Goal: Task Accomplishment & Management: Use online tool/utility

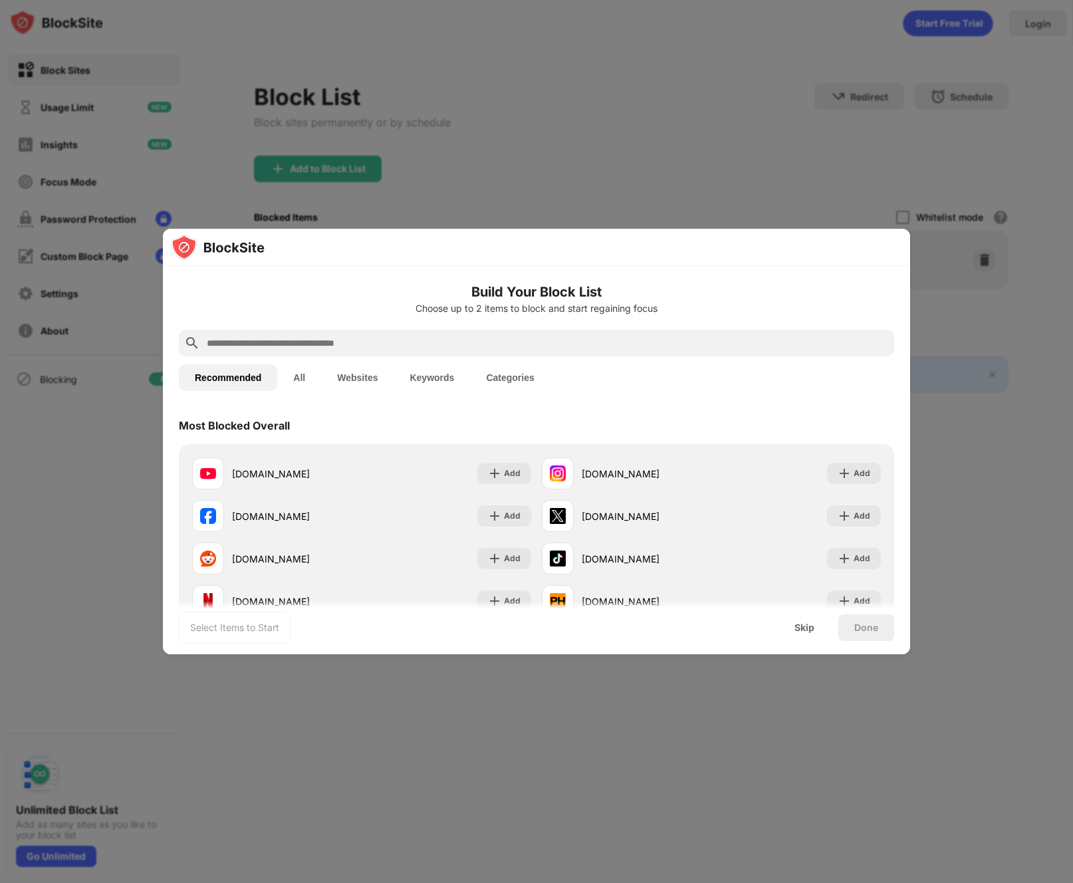
click at [423, 342] on input "text" at bounding box center [546, 343] width 683 height 16
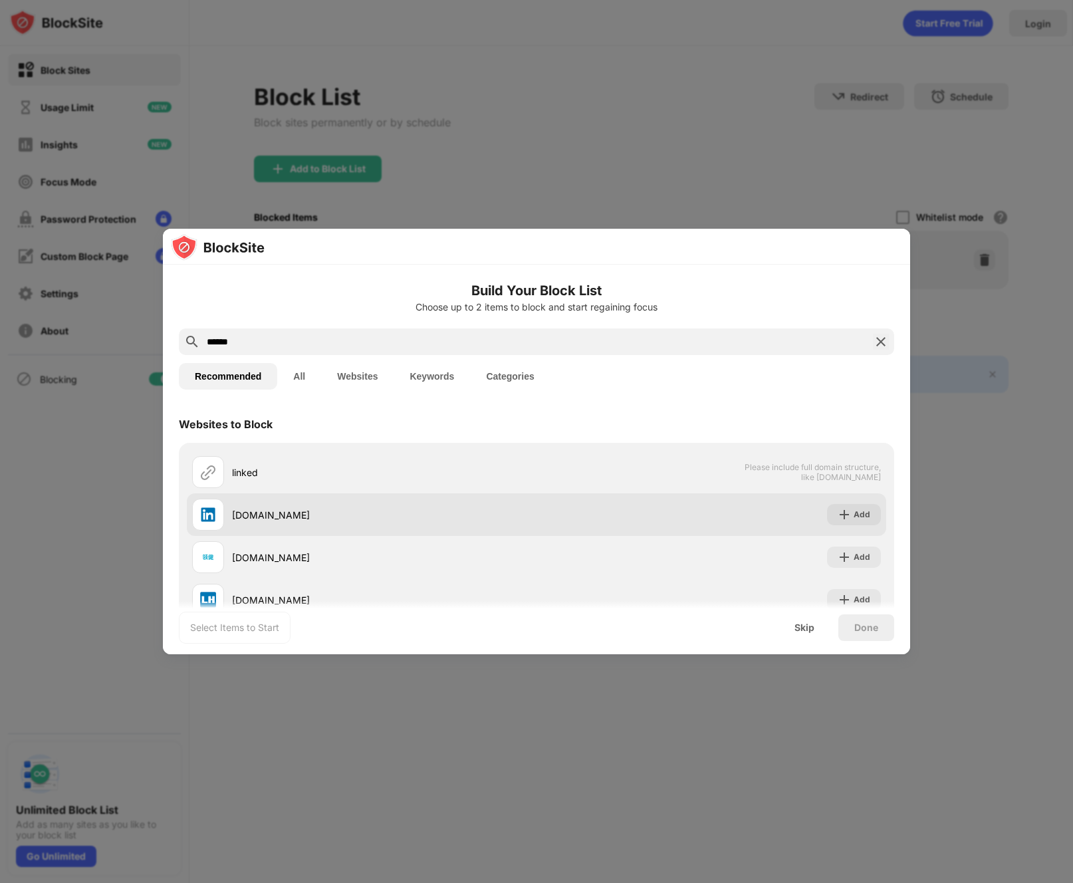
type input "******"
click at [862, 510] on div "Add" at bounding box center [862, 514] width 17 height 13
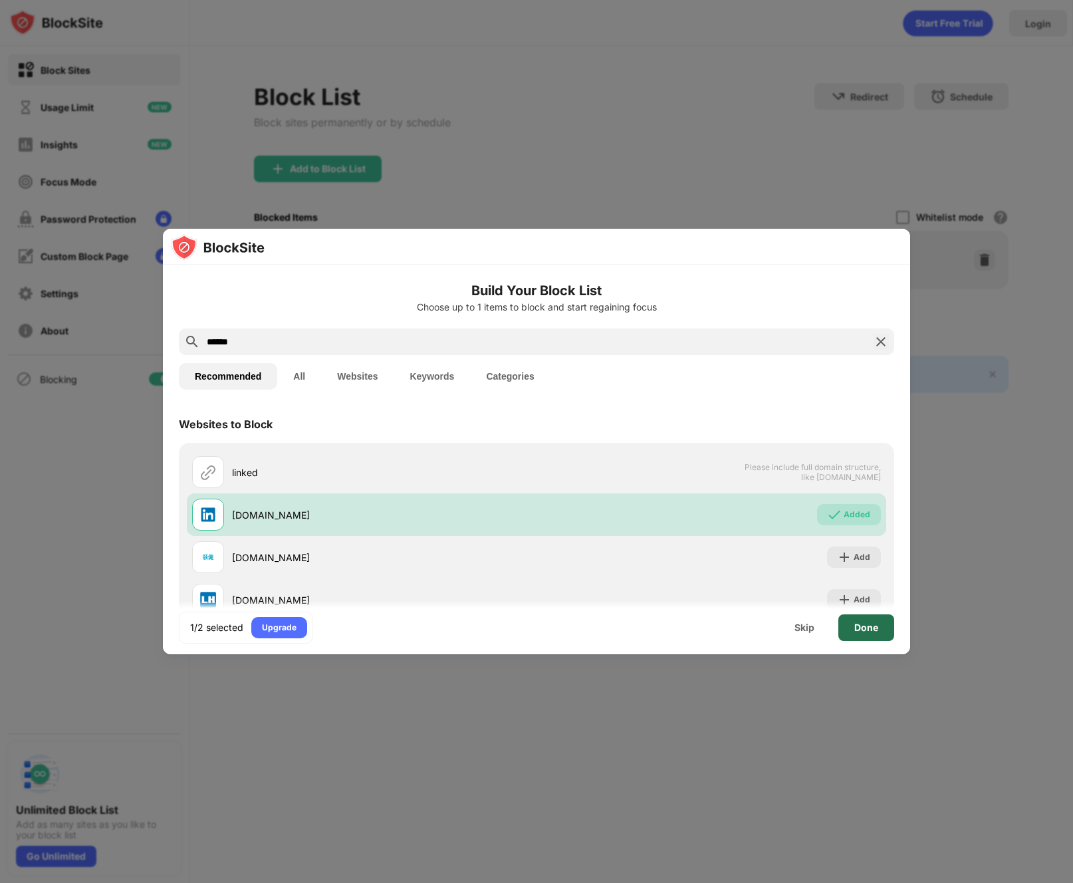
click at [867, 634] on div "Done" at bounding box center [866, 627] width 56 height 27
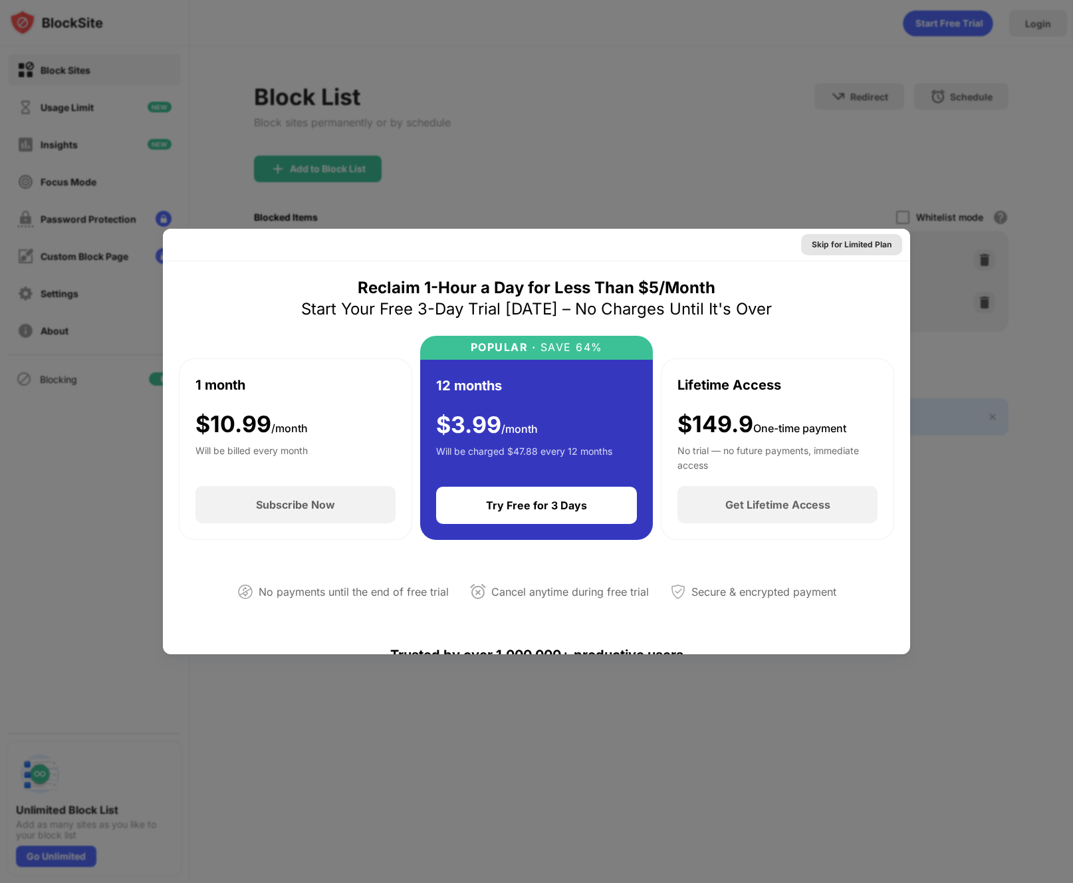
click at [843, 236] on div "Skip for Limited Plan" at bounding box center [851, 244] width 101 height 21
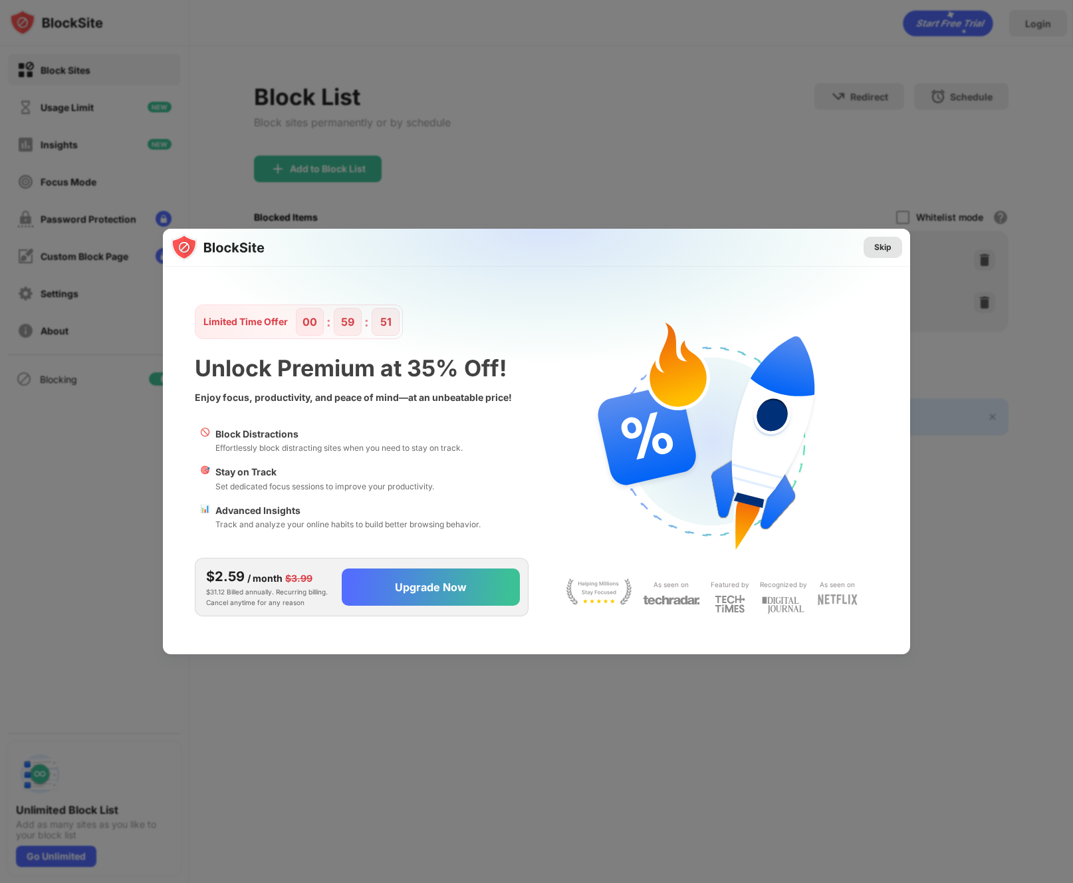
click at [875, 250] on div "Skip" at bounding box center [882, 247] width 17 height 13
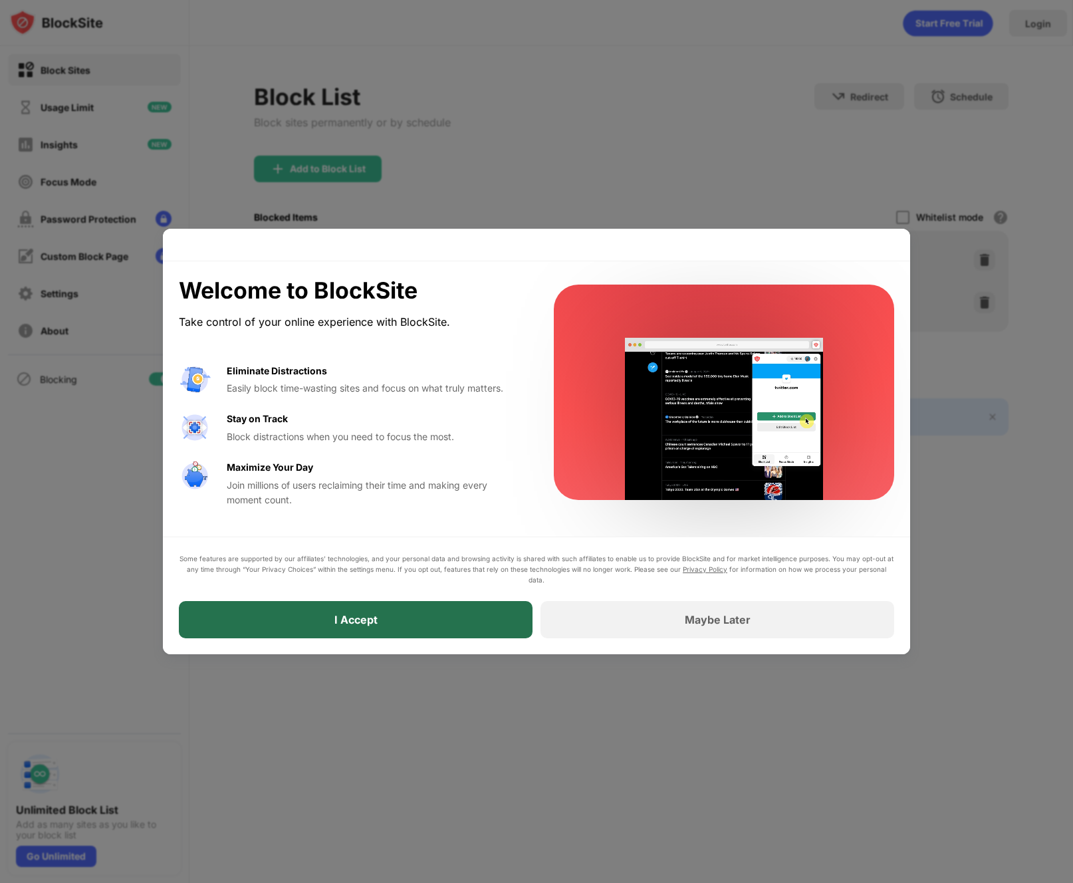
click at [401, 629] on div "I Accept" at bounding box center [356, 619] width 354 height 37
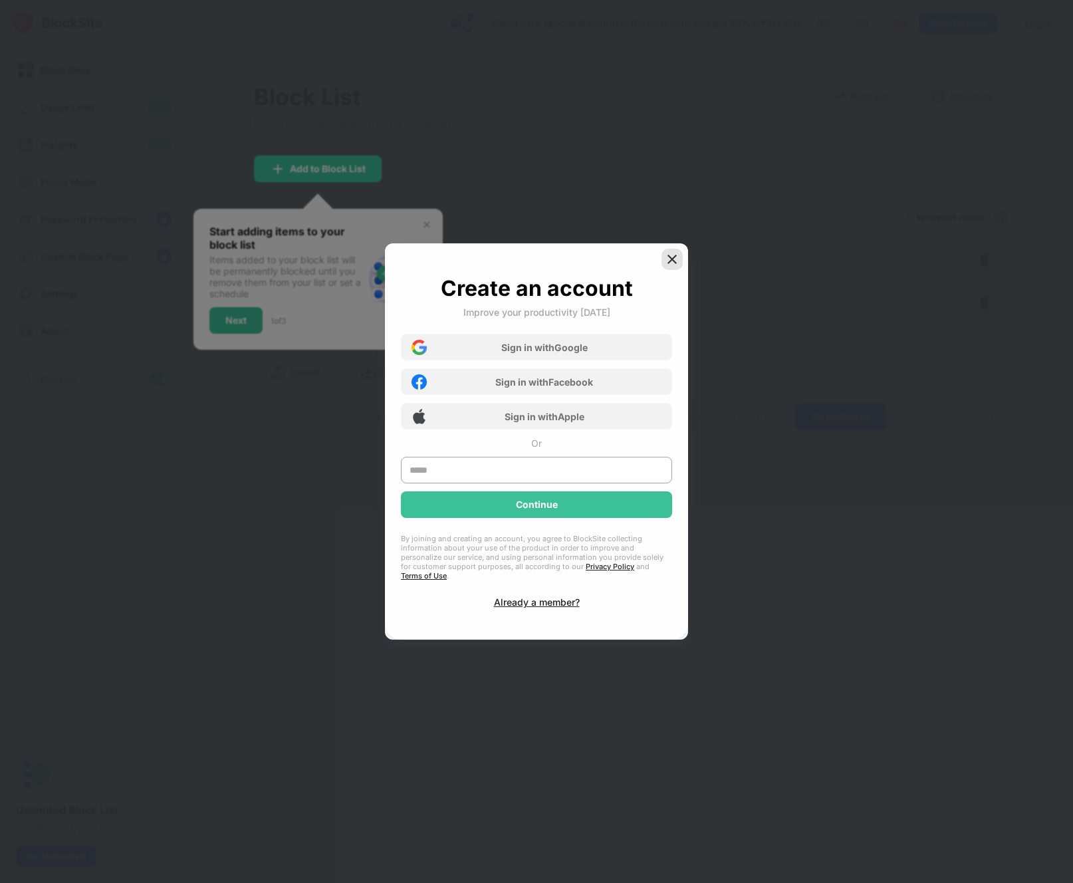
click at [675, 265] on img at bounding box center [671, 259] width 13 height 13
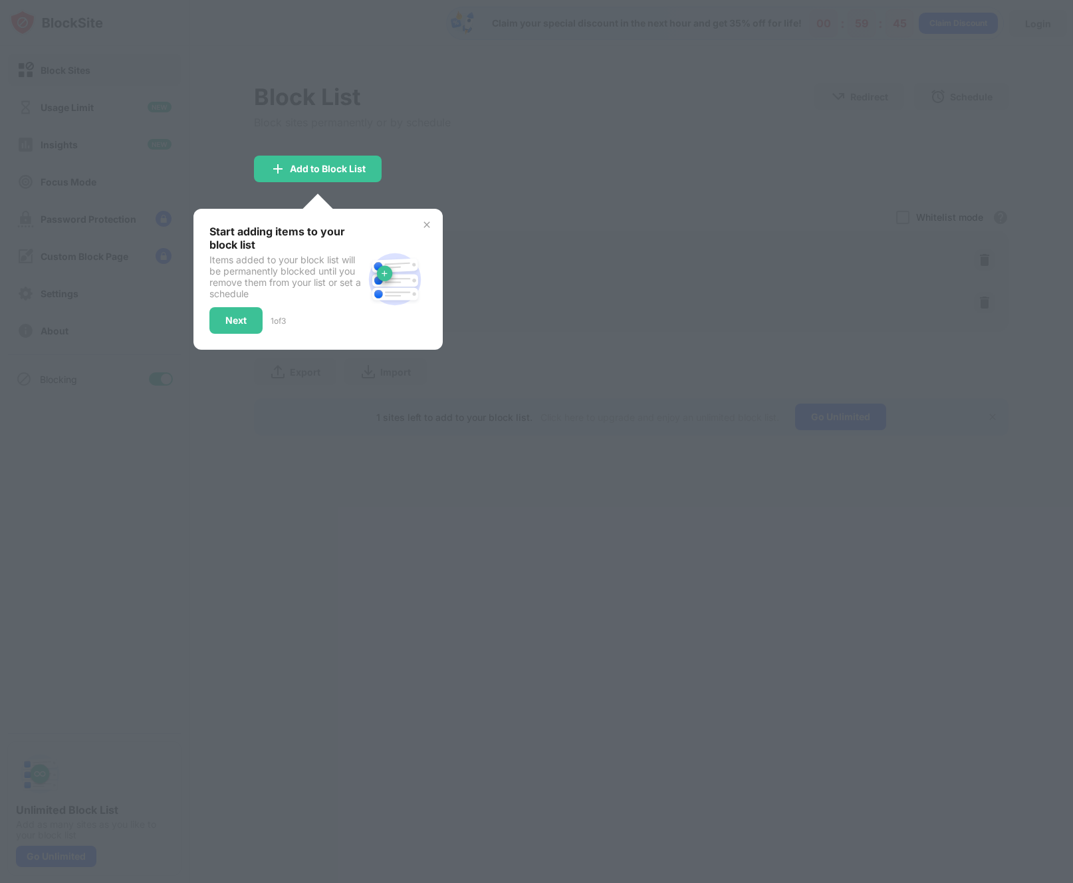
click at [428, 228] on img at bounding box center [427, 224] width 11 height 11
